Goal: Transaction & Acquisition: Purchase product/service

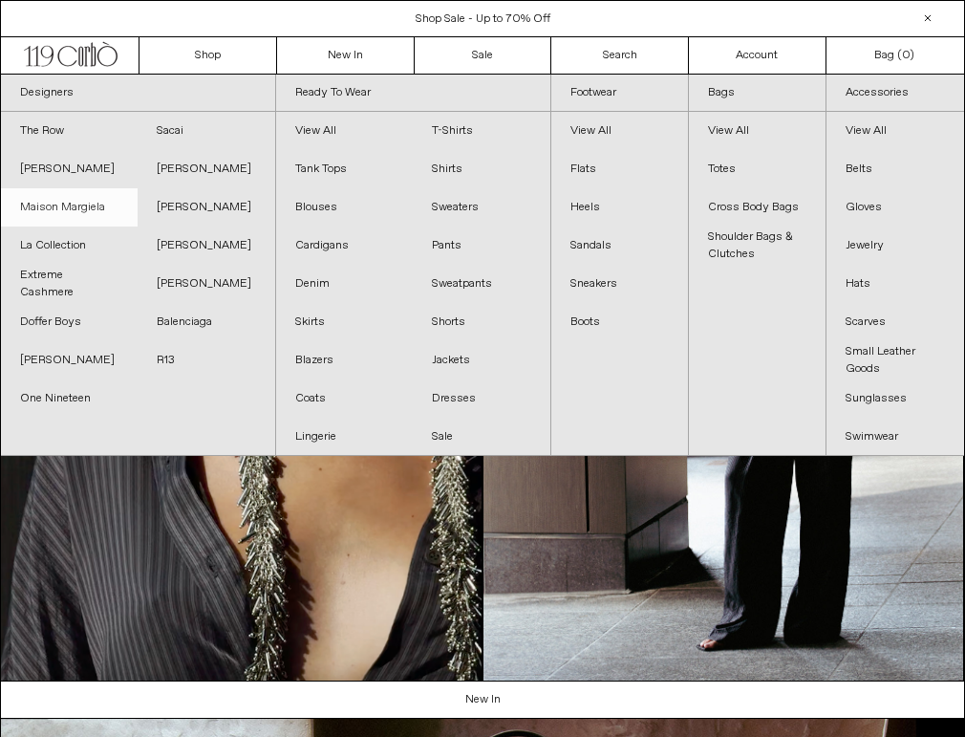
click at [73, 199] on link "Maison Margiela" at bounding box center [69, 207] width 137 height 38
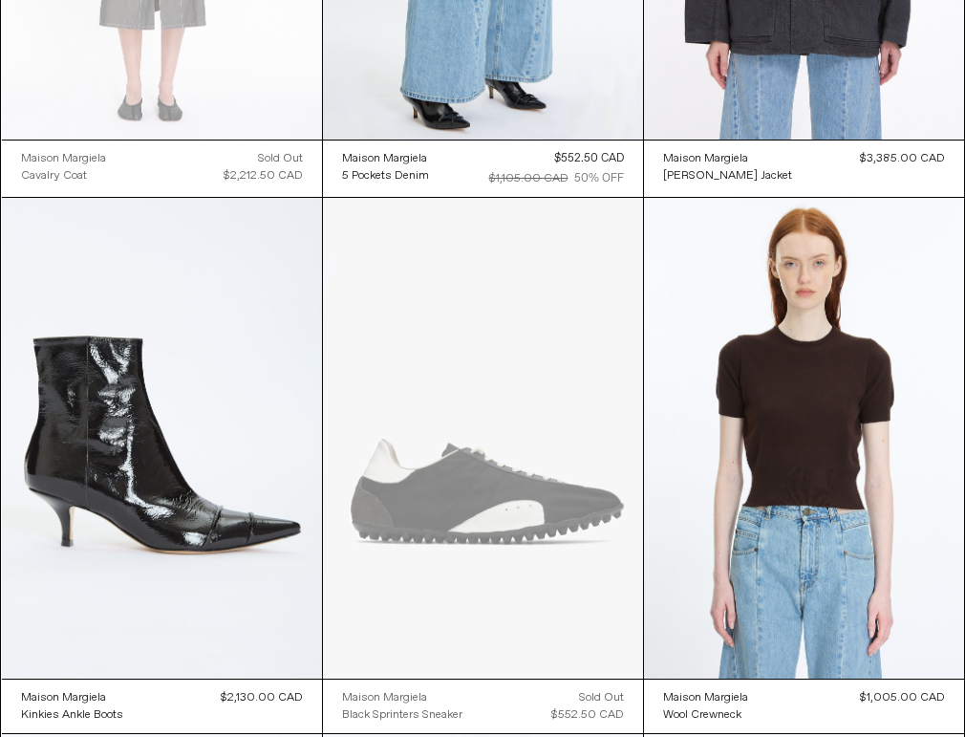
scroll to position [3186, 0]
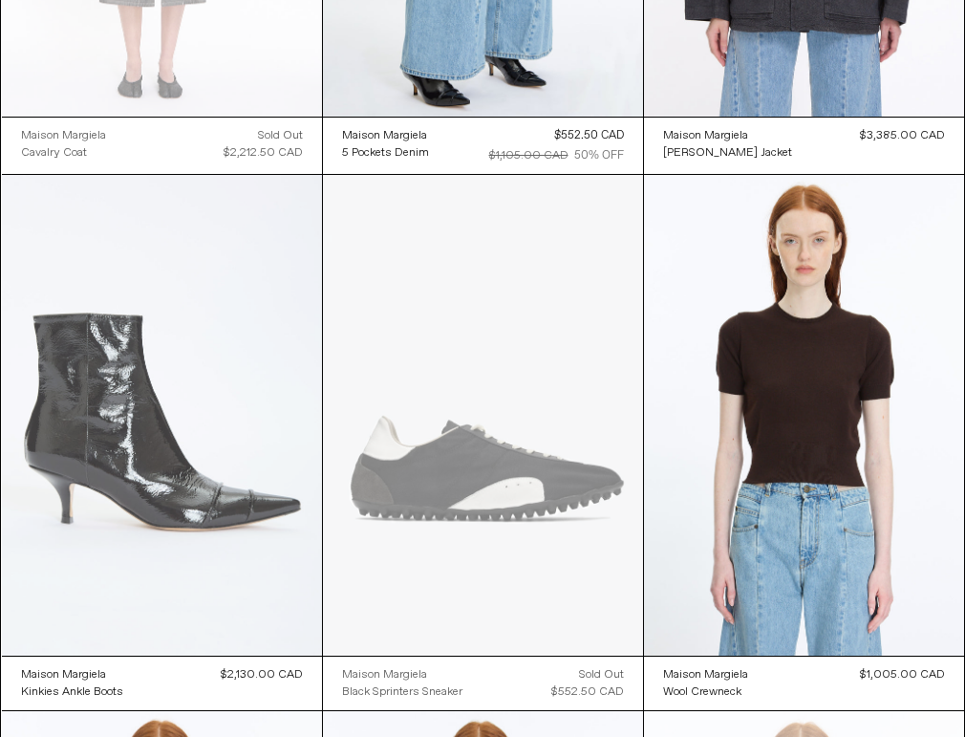
click at [217, 309] on at bounding box center [162, 415] width 320 height 481
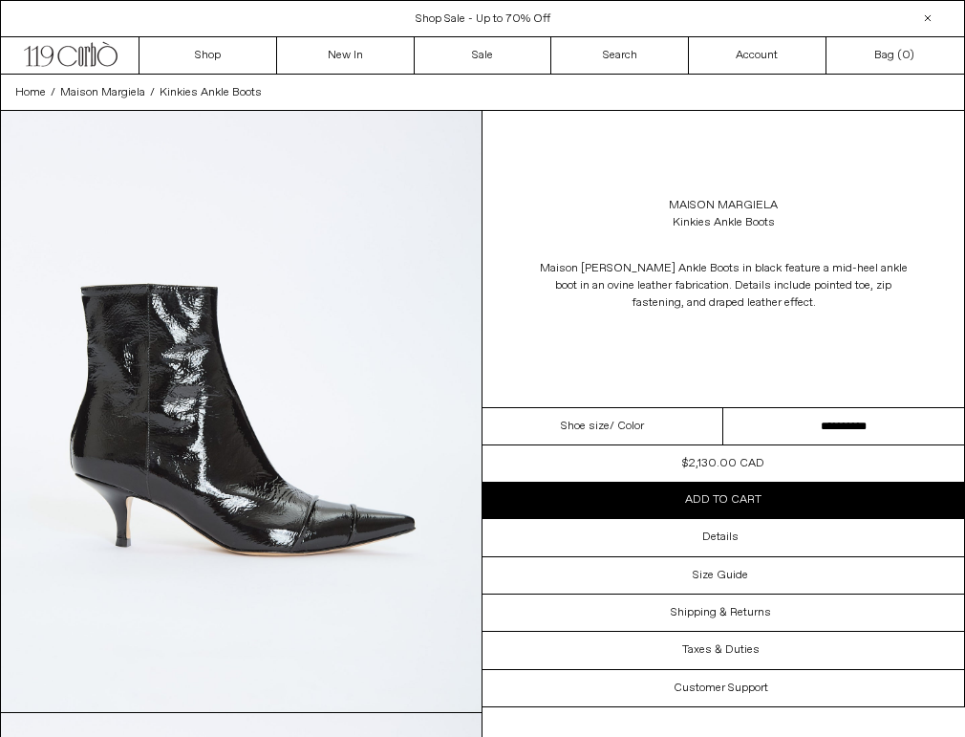
click at [829, 430] on select "**********" at bounding box center [844, 426] width 241 height 37
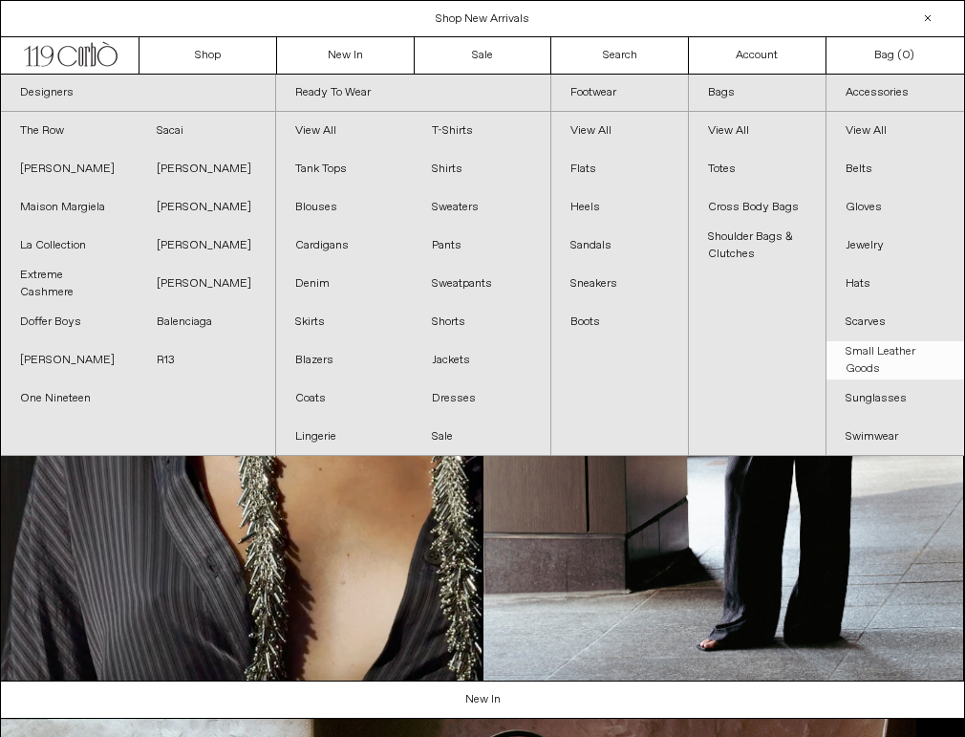
click at [866, 360] on link "Small Leather Goods" at bounding box center [896, 360] width 138 height 38
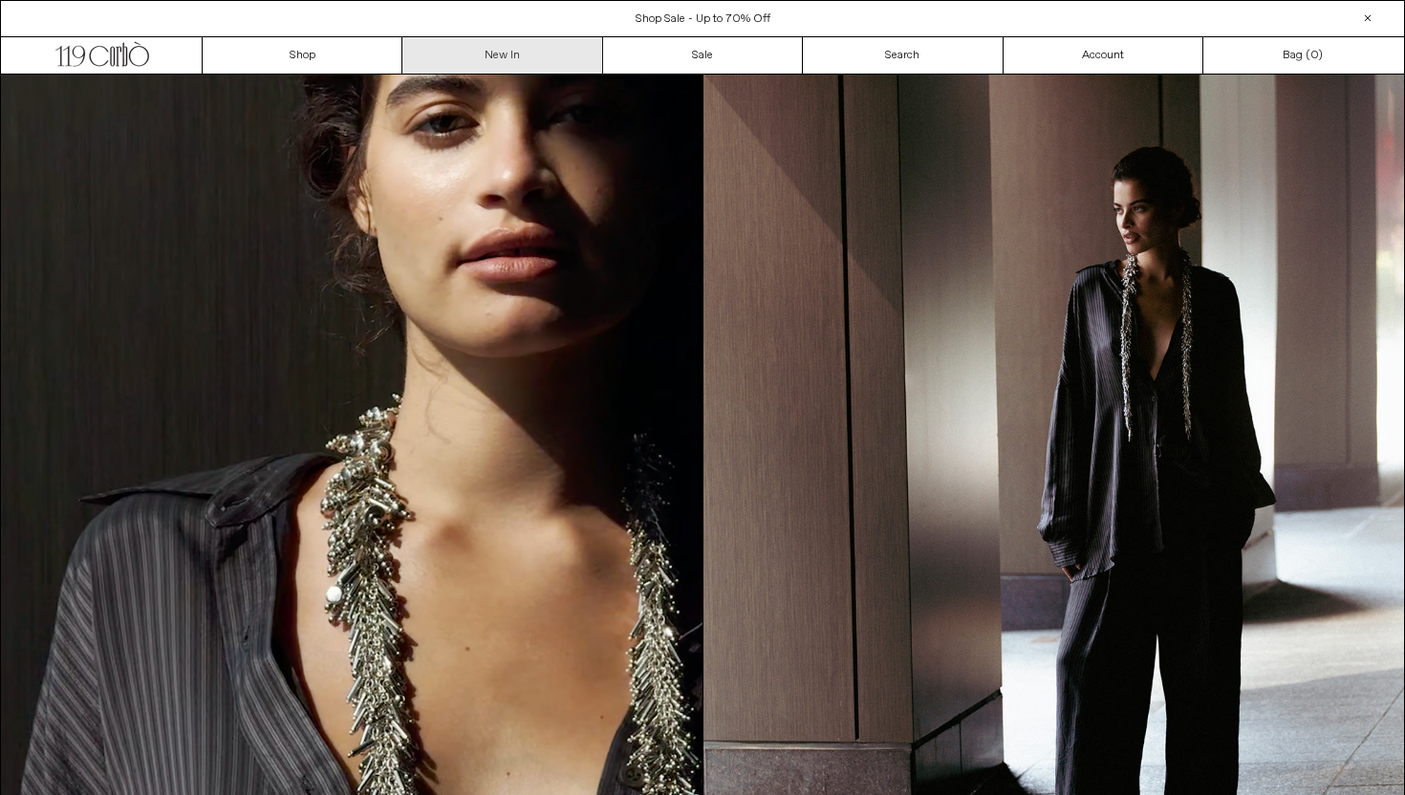
click at [523, 51] on link "New In" at bounding box center [502, 55] width 200 height 36
